Goal: Transaction & Acquisition: Subscribe to service/newsletter

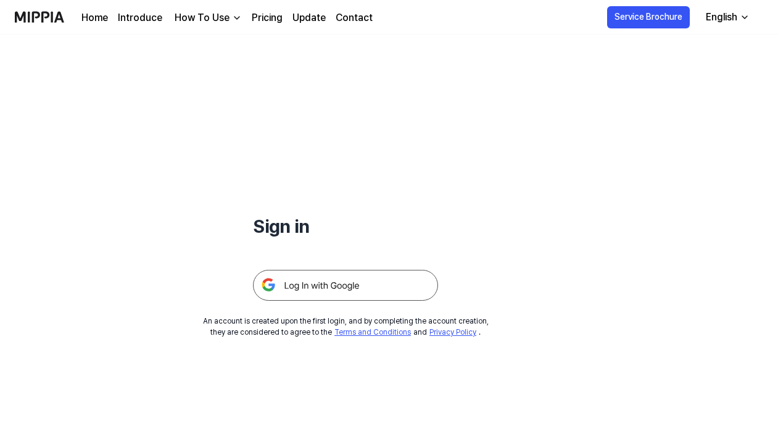
click at [333, 282] on img at bounding box center [345, 285] width 185 height 31
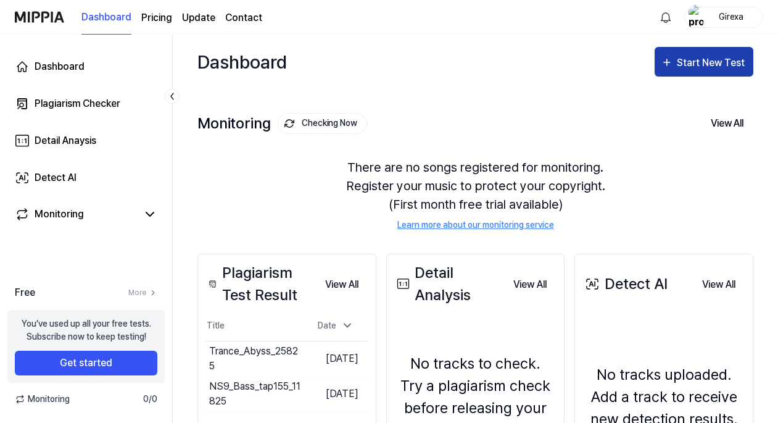
click at [689, 66] on div "Start New Test" at bounding box center [712, 63] width 70 height 16
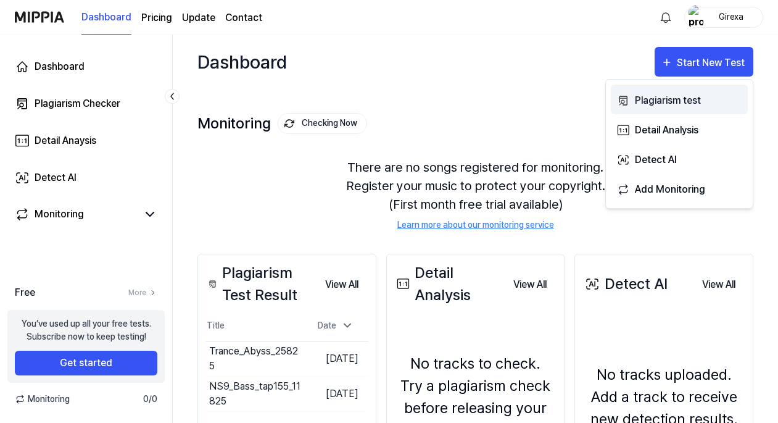
click at [662, 99] on div "Plagiarism test" at bounding box center [688, 101] width 107 height 16
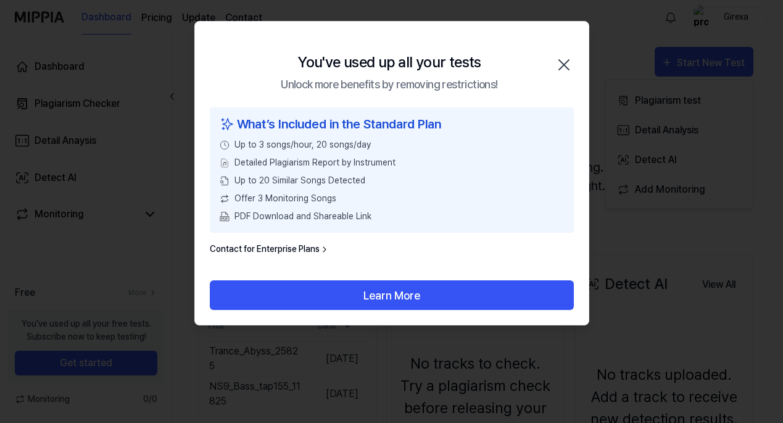
click at [280, 248] on link "Contact for Enterprise Plans" at bounding box center [270, 249] width 120 height 13
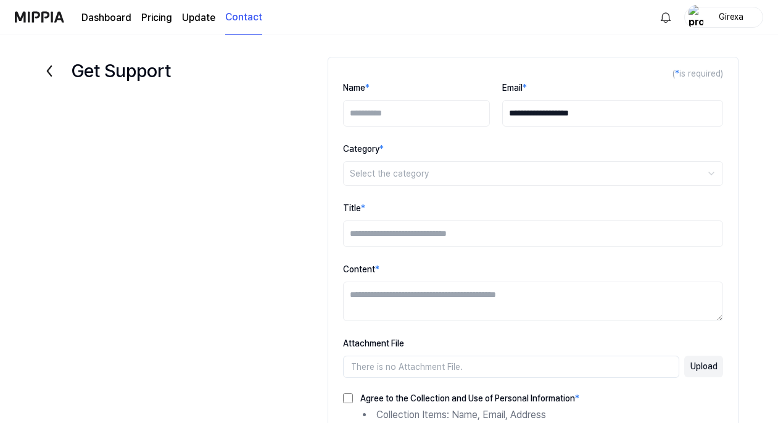
click at [197, 20] on link "Update" at bounding box center [198, 17] width 33 height 15
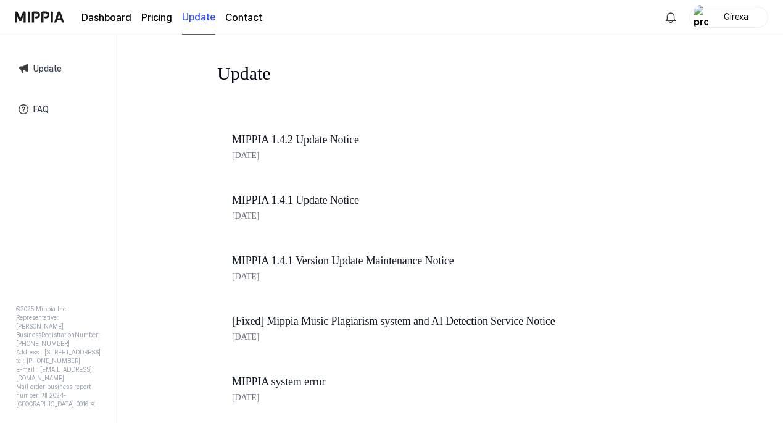
click at [152, 19] on page\) "Pricing" at bounding box center [156, 17] width 31 height 15
click at [159, 19] on page\) "Pricing" at bounding box center [156, 17] width 31 height 15
click at [503, 120] on div "MIPPIA 1.4.2 Update Notice Jul 31, 2025" at bounding box center [441, 148] width 449 height 60
click at [160, 14] on page\) "Pricing" at bounding box center [156, 17] width 31 height 15
click at [107, 15] on link "Dashboard" at bounding box center [106, 17] width 50 height 15
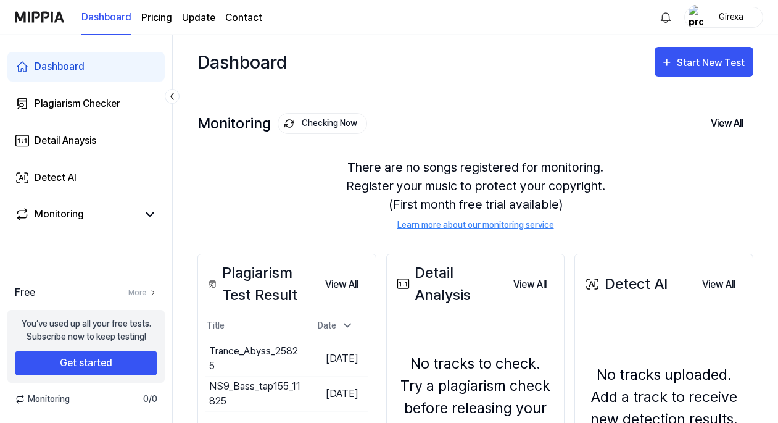
click at [150, 23] on page\) "Pricing" at bounding box center [156, 17] width 31 height 15
click at [151, 23] on page\) "Pricing" at bounding box center [156, 17] width 31 height 15
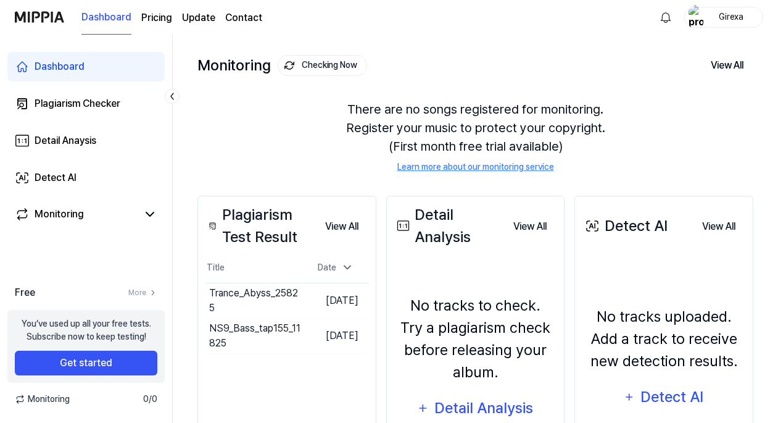
scroll to position [73, 0]
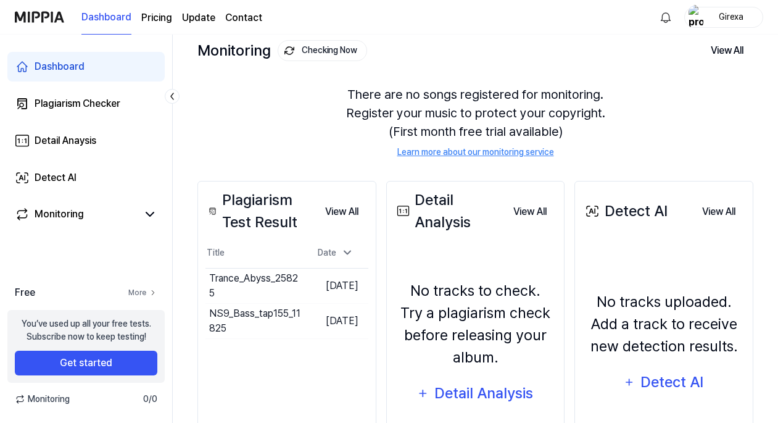
click at [143, 293] on link "More" at bounding box center [142, 292] width 29 height 11
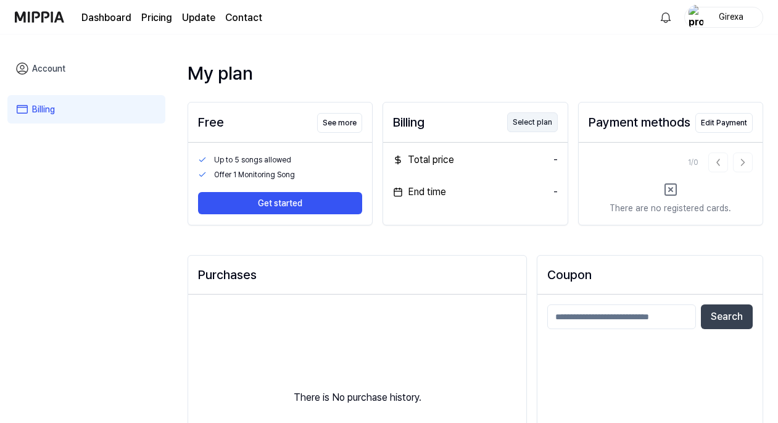
click at [533, 124] on button "Select plan" at bounding box center [532, 122] width 51 height 20
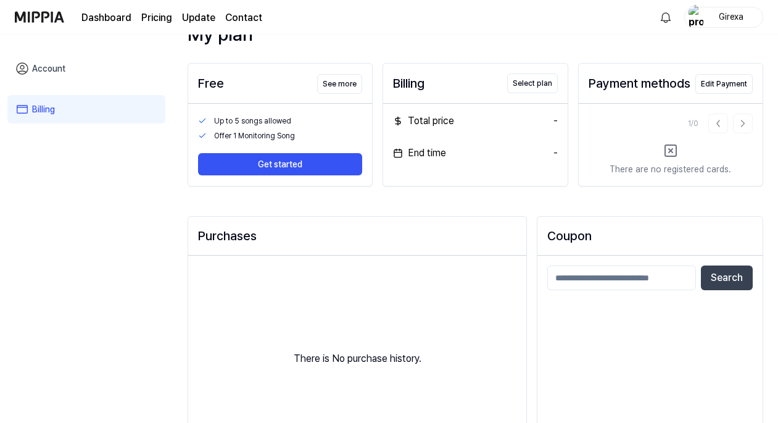
scroll to position [49, 0]
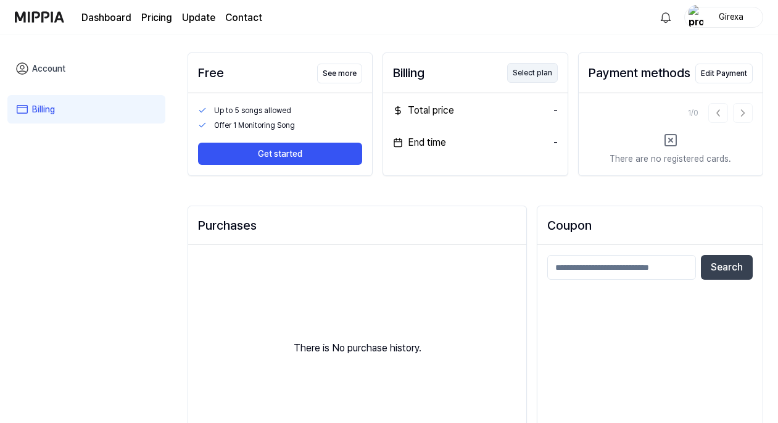
click at [526, 70] on button "Select plan" at bounding box center [532, 73] width 51 height 20
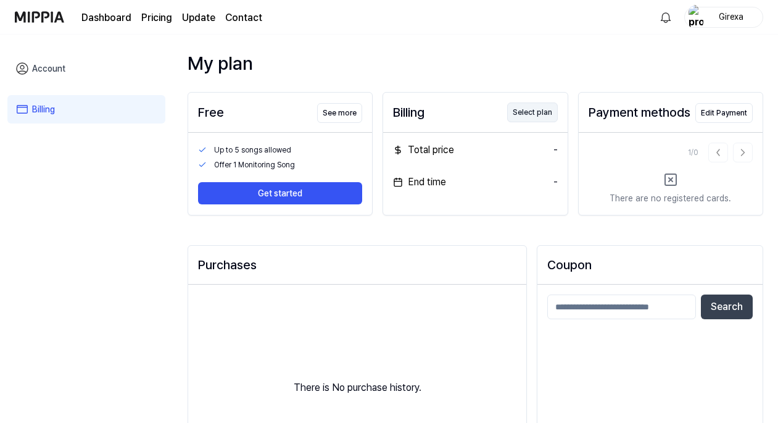
scroll to position [0, 0]
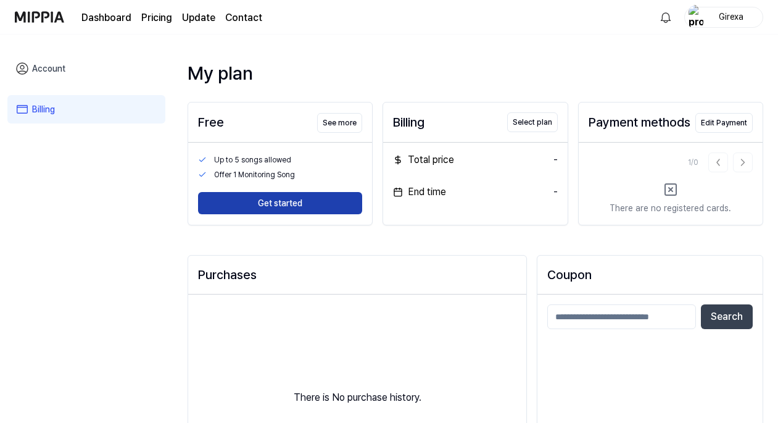
click at [296, 203] on button "Get started" at bounding box center [280, 203] width 164 height 22
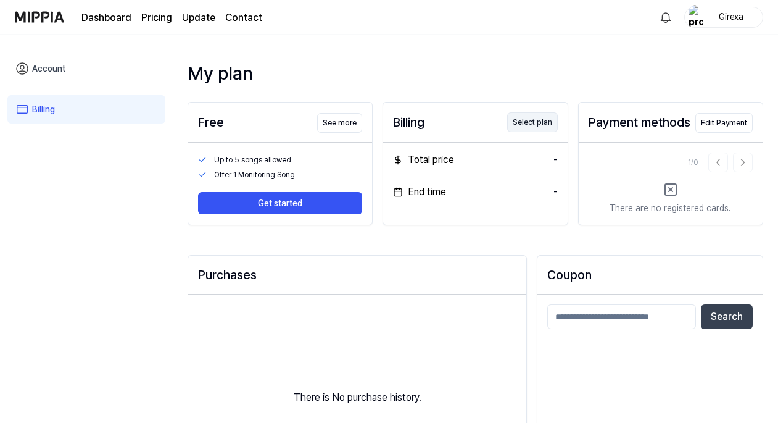
click at [529, 123] on button "Select plan" at bounding box center [532, 122] width 51 height 20
click at [410, 125] on div "Billing" at bounding box center [408, 122] width 31 height 19
click at [425, 154] on div "Total price" at bounding box center [423, 159] width 61 height 15
click at [547, 164] on div "Total price -" at bounding box center [475, 159] width 164 height 15
click at [457, 218] on div "Billing Select plan Total price - End time -" at bounding box center [475, 163] width 185 height 123
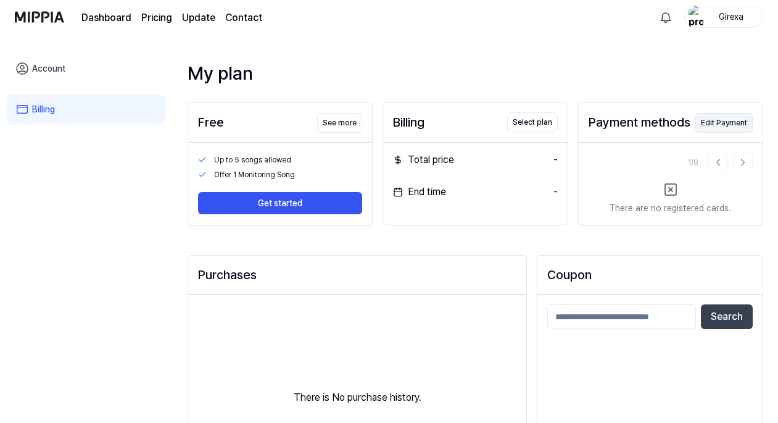
click at [738, 122] on button "Edit Payment" at bounding box center [723, 123] width 57 height 20
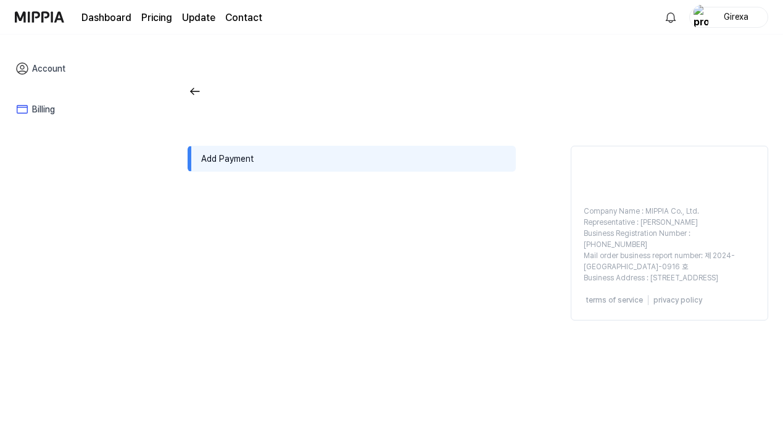
click at [196, 89] on img at bounding box center [195, 91] width 15 height 15
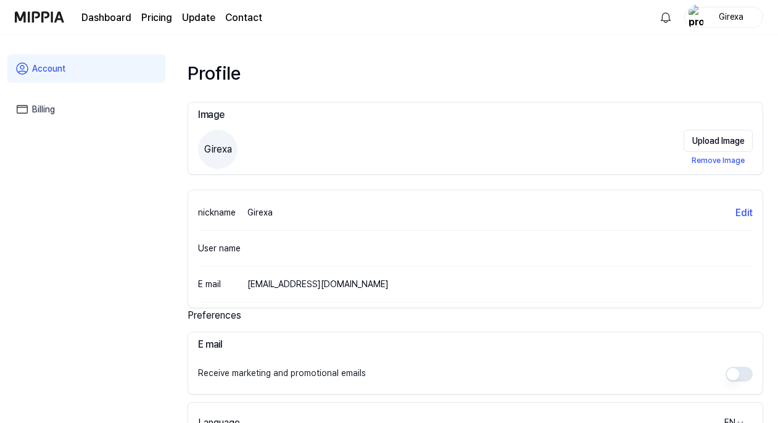
click at [47, 113] on link "Billing" at bounding box center [86, 109] width 158 height 28
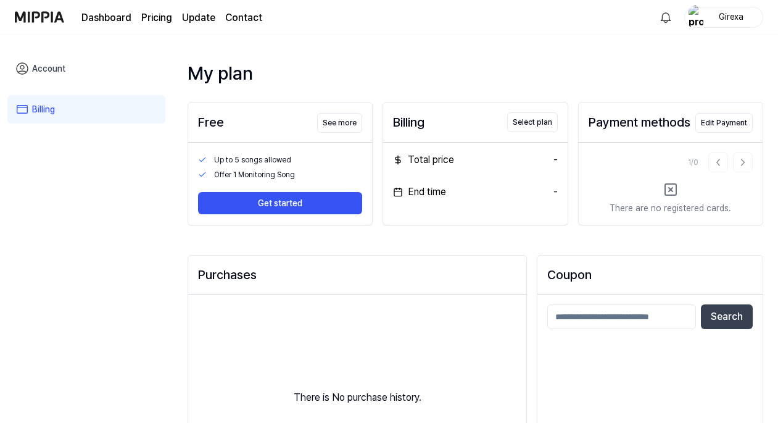
click at [446, 158] on div "Total price" at bounding box center [423, 159] width 61 height 15
click at [530, 126] on button "Select plan" at bounding box center [532, 122] width 51 height 20
click at [557, 192] on div "-" at bounding box center [556, 192] width 4 height 15
click at [428, 194] on div "End time" at bounding box center [419, 192] width 53 height 15
click at [334, 122] on button "See more" at bounding box center [339, 123] width 45 height 20
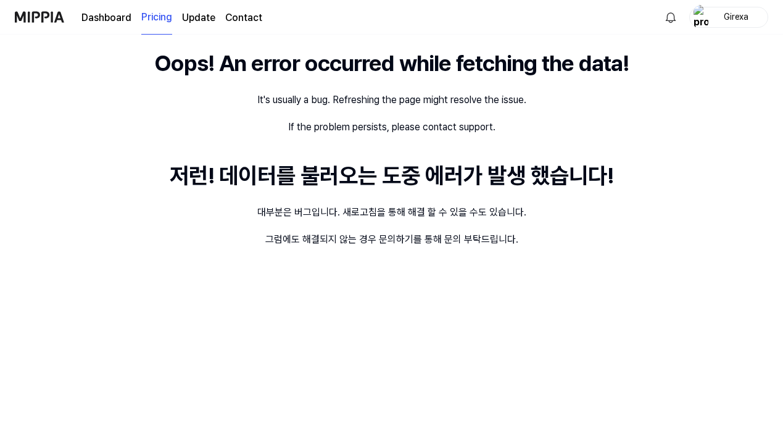
click at [110, 14] on link "Dashboard" at bounding box center [106, 17] width 50 height 15
click at [54, 14] on img at bounding box center [39, 17] width 49 height 34
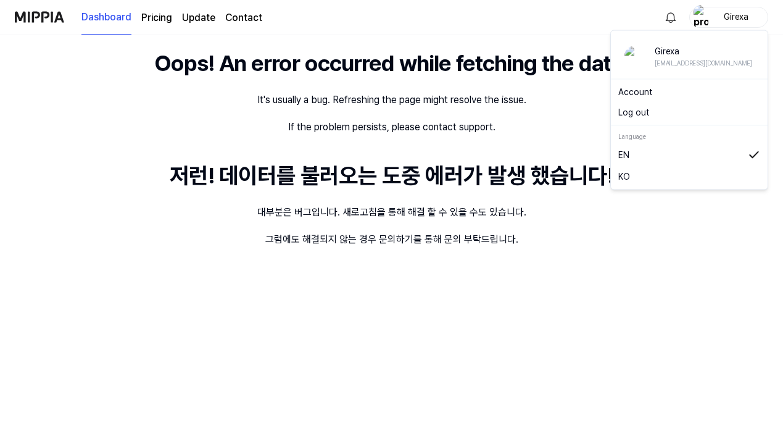
click at [715, 16] on div "Girexa" at bounding box center [736, 17] width 48 height 14
click at [646, 98] on link "Account" at bounding box center [689, 92] width 142 height 13
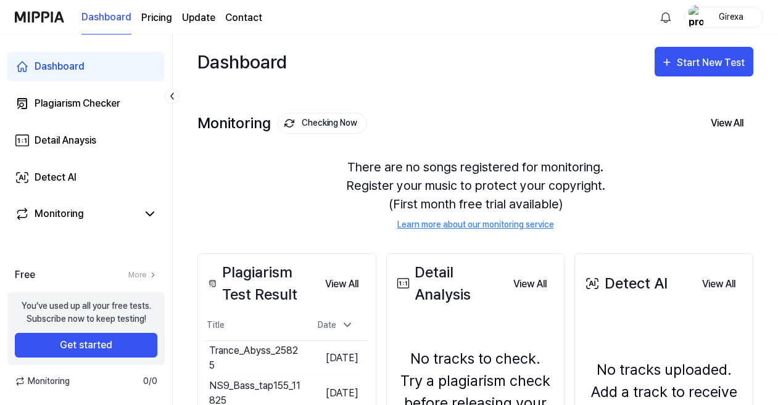
click at [158, 19] on page\) "Pricing" at bounding box center [156, 17] width 31 height 15
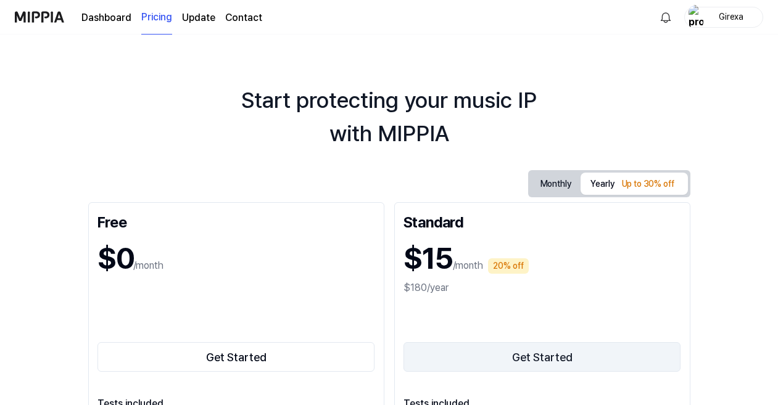
click at [499, 358] on button "Get Started" at bounding box center [543, 358] width 278 height 30
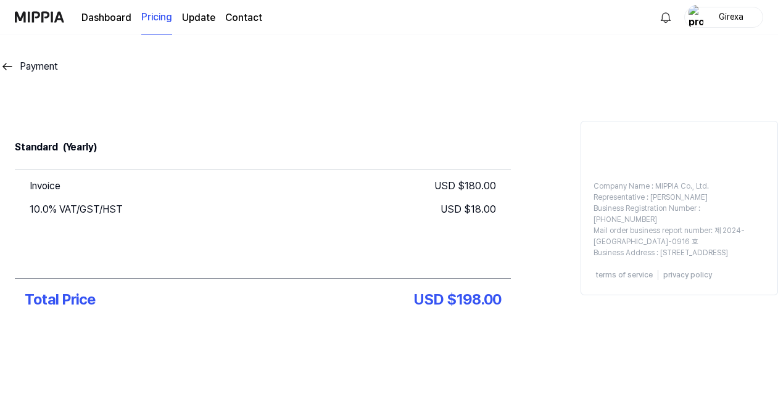
click at [121, 15] on link "Dashboard" at bounding box center [106, 17] width 50 height 15
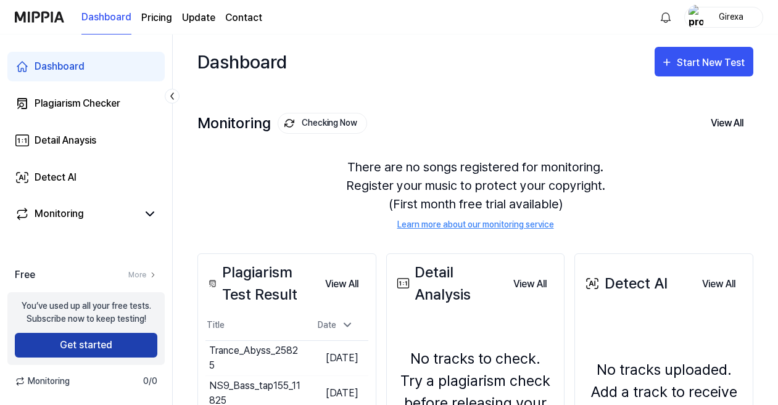
click at [96, 354] on button "Get started" at bounding box center [86, 345] width 143 height 25
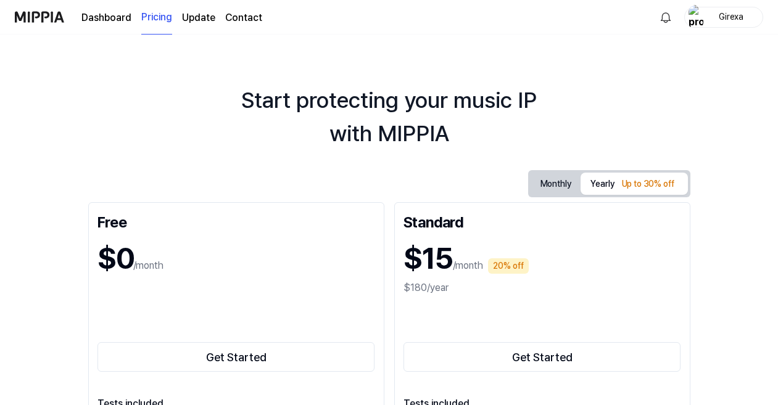
click at [203, 17] on link "Update" at bounding box center [198, 17] width 33 height 15
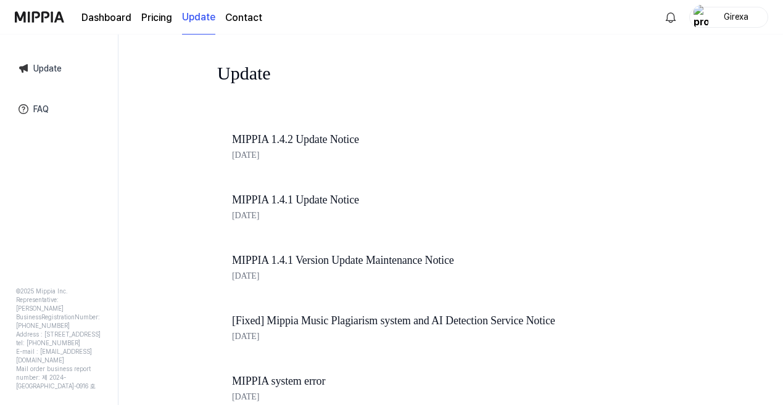
click at [241, 20] on link "Contact" at bounding box center [243, 17] width 37 height 15
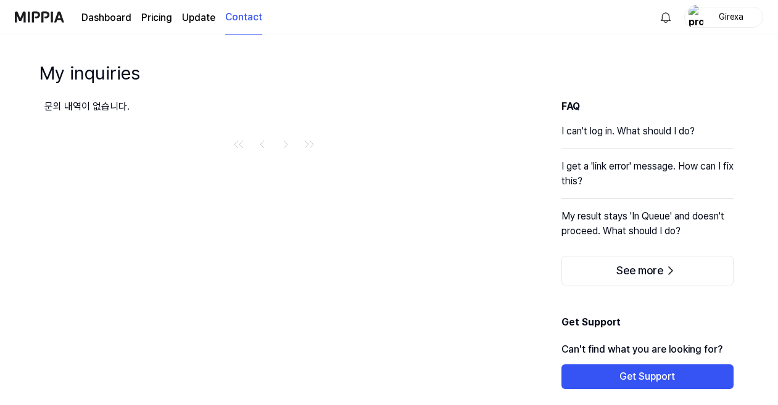
click at [115, 15] on link "Dashboard" at bounding box center [106, 17] width 50 height 15
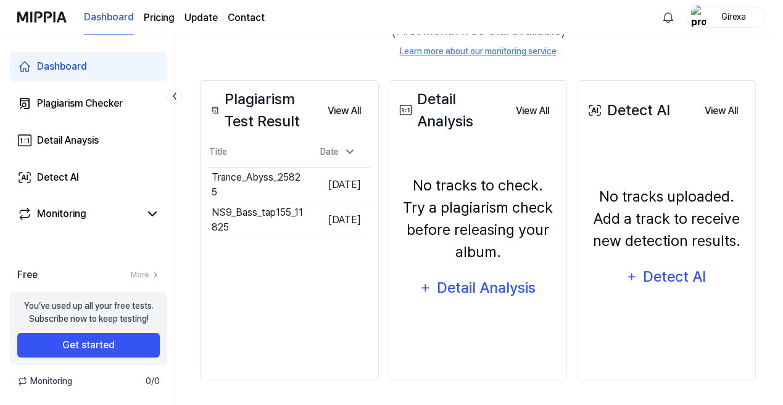
scroll to position [173, 0]
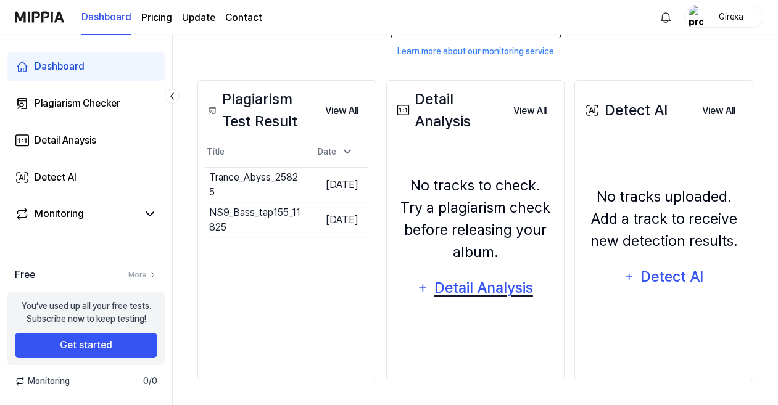
click at [447, 288] on div "Detail Analysis" at bounding box center [483, 287] width 101 height 23
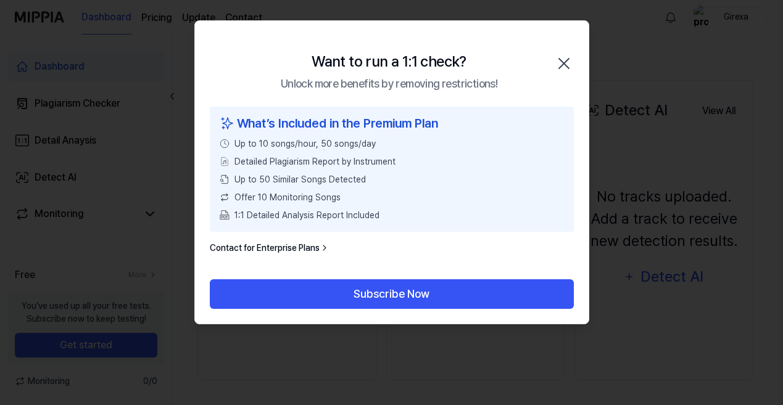
click at [300, 249] on link "Contact for Enterprise Plans" at bounding box center [270, 248] width 120 height 13
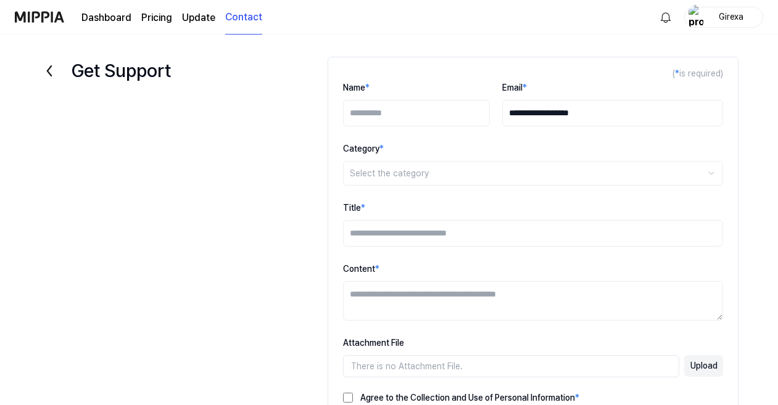
scroll to position [0, 0]
click at [53, 69] on icon at bounding box center [49, 71] width 20 height 20
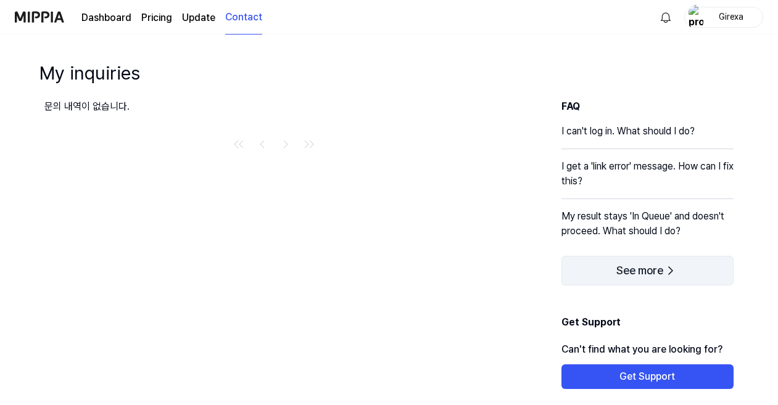
click at [598, 265] on button "See more" at bounding box center [648, 271] width 172 height 30
click at [602, 271] on button "See more" at bounding box center [648, 271] width 172 height 30
click at [732, 20] on div "Girexa" at bounding box center [731, 17] width 48 height 14
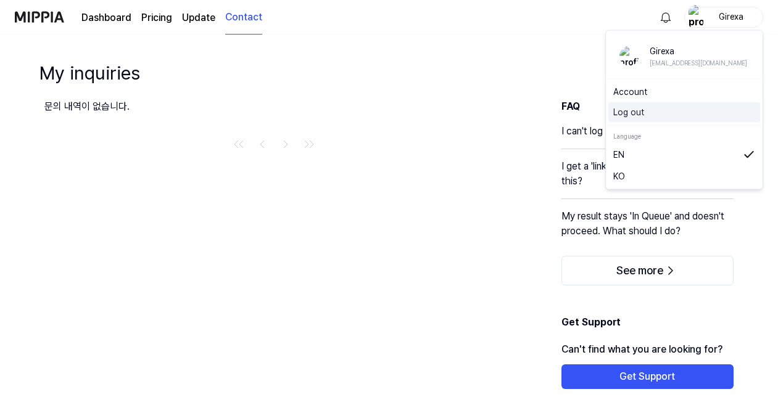
click at [660, 113] on button "Log out" at bounding box center [684, 112] width 142 height 13
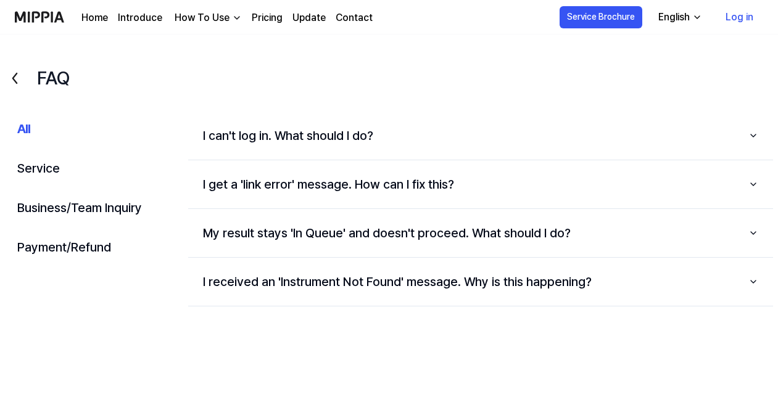
click at [734, 17] on link "Log in" at bounding box center [740, 17] width 48 height 35
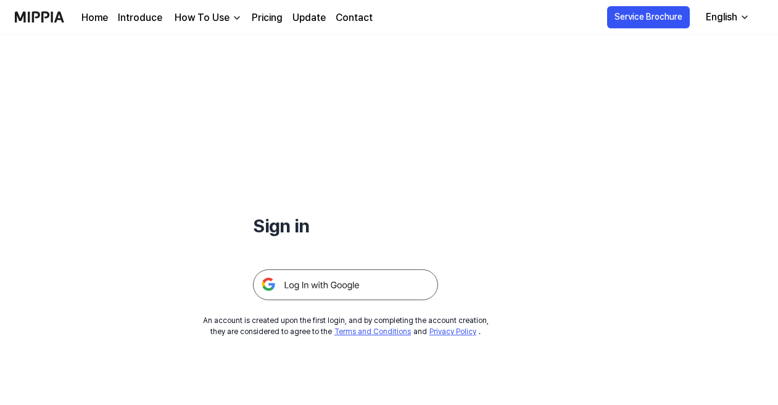
click at [338, 284] on img at bounding box center [345, 285] width 185 height 31
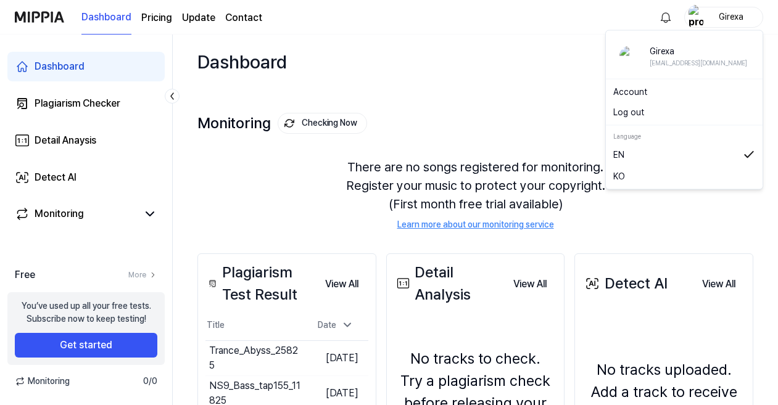
click at [739, 15] on div "Girexa" at bounding box center [731, 17] width 48 height 14
click at [646, 108] on button "Log out" at bounding box center [684, 112] width 142 height 13
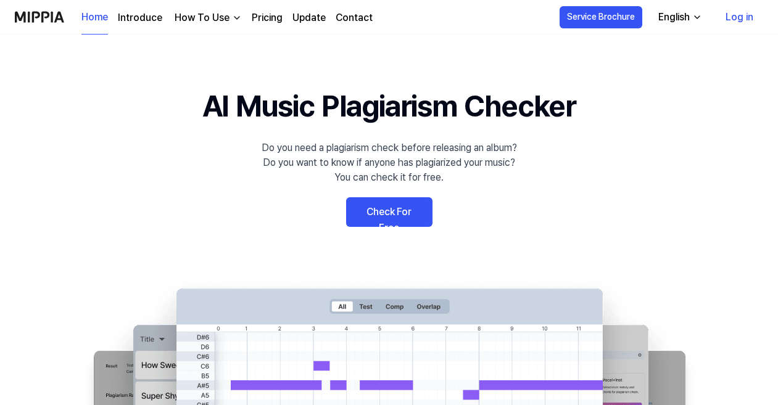
click at [417, 212] on link "Check For Free" at bounding box center [389, 212] width 86 height 30
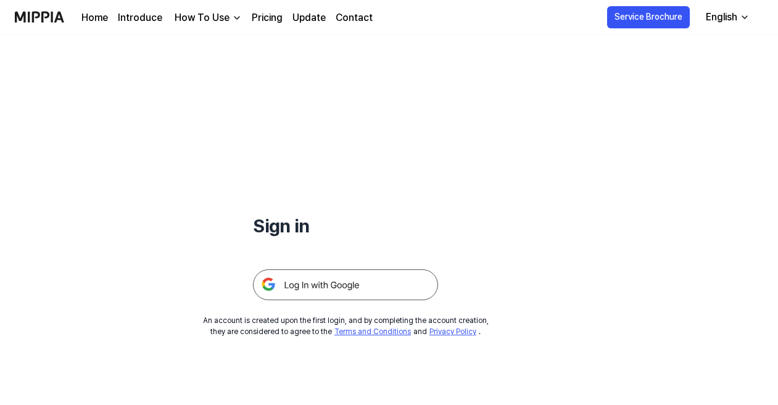
click at [400, 280] on img at bounding box center [345, 285] width 185 height 31
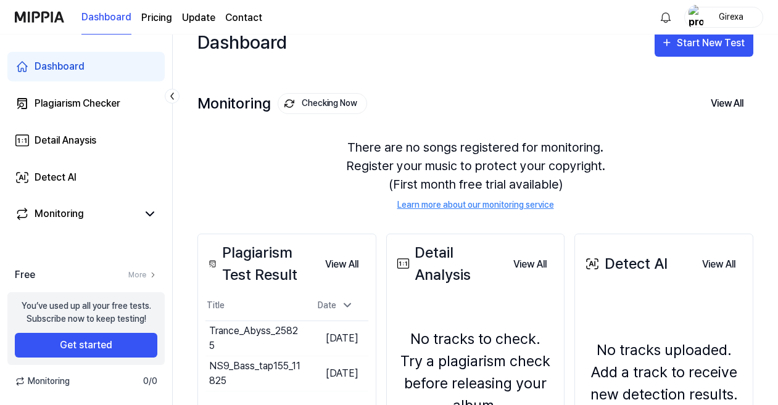
scroll to position [23, 0]
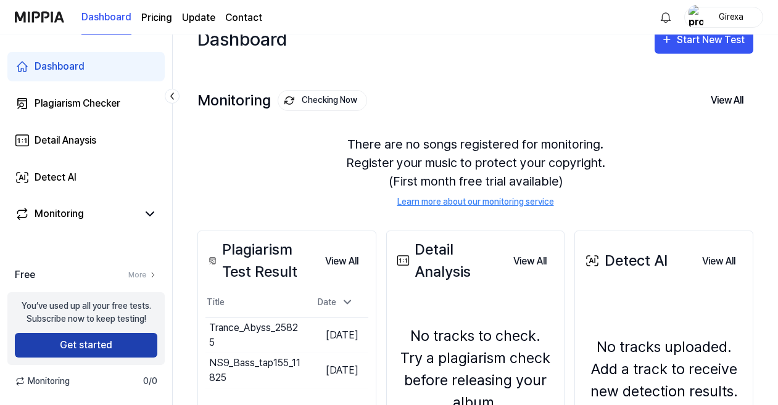
click at [111, 341] on button "Get started" at bounding box center [86, 345] width 143 height 25
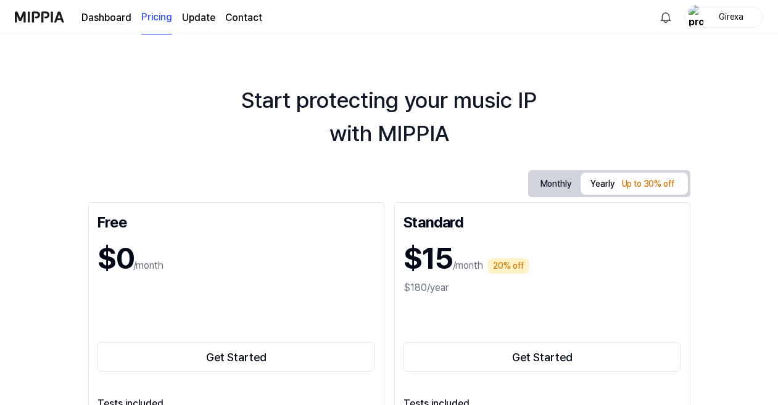
scroll to position [13, 0]
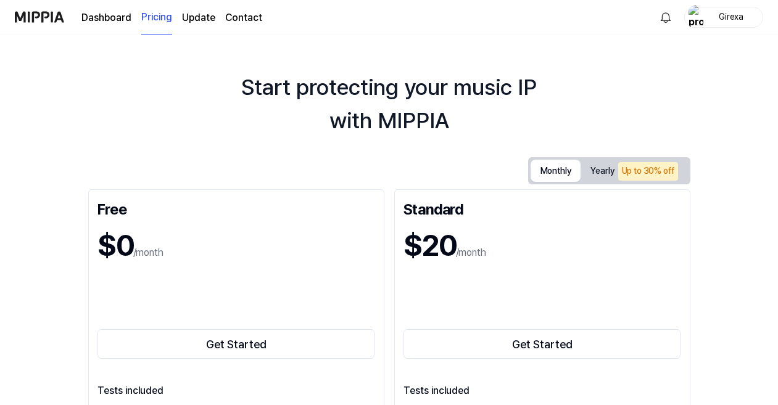
click at [549, 169] on button "Monthly" at bounding box center [556, 171] width 51 height 22
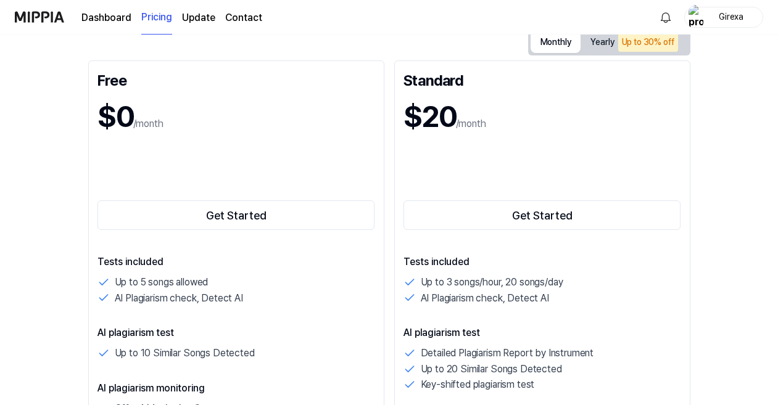
scroll to position [139, 0]
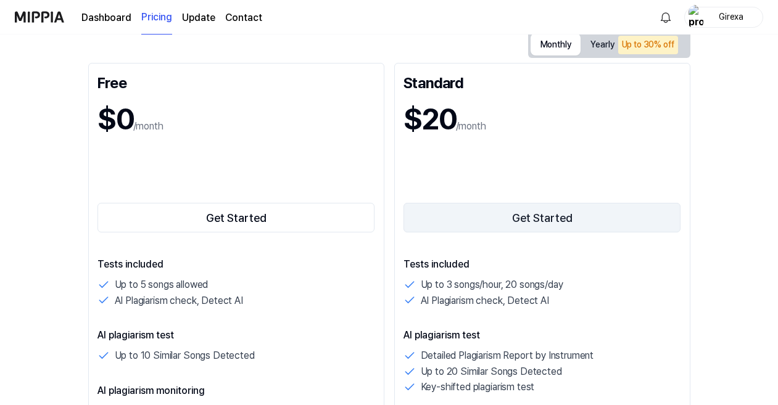
click at [557, 214] on button "Get Started" at bounding box center [543, 218] width 278 height 30
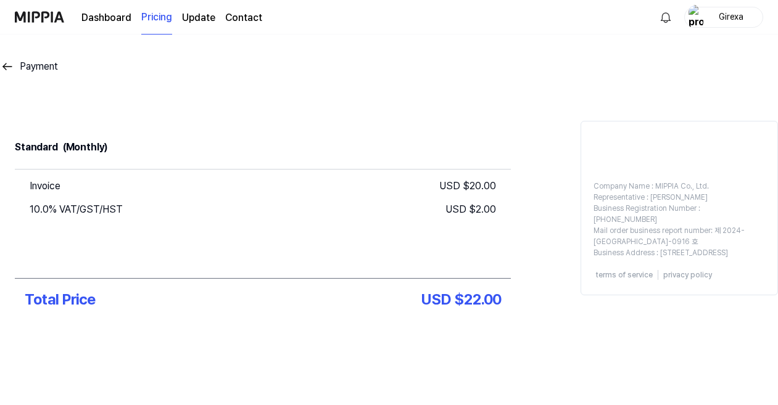
scroll to position [0, 0]
